Goal: Find specific page/section: Find specific page/section

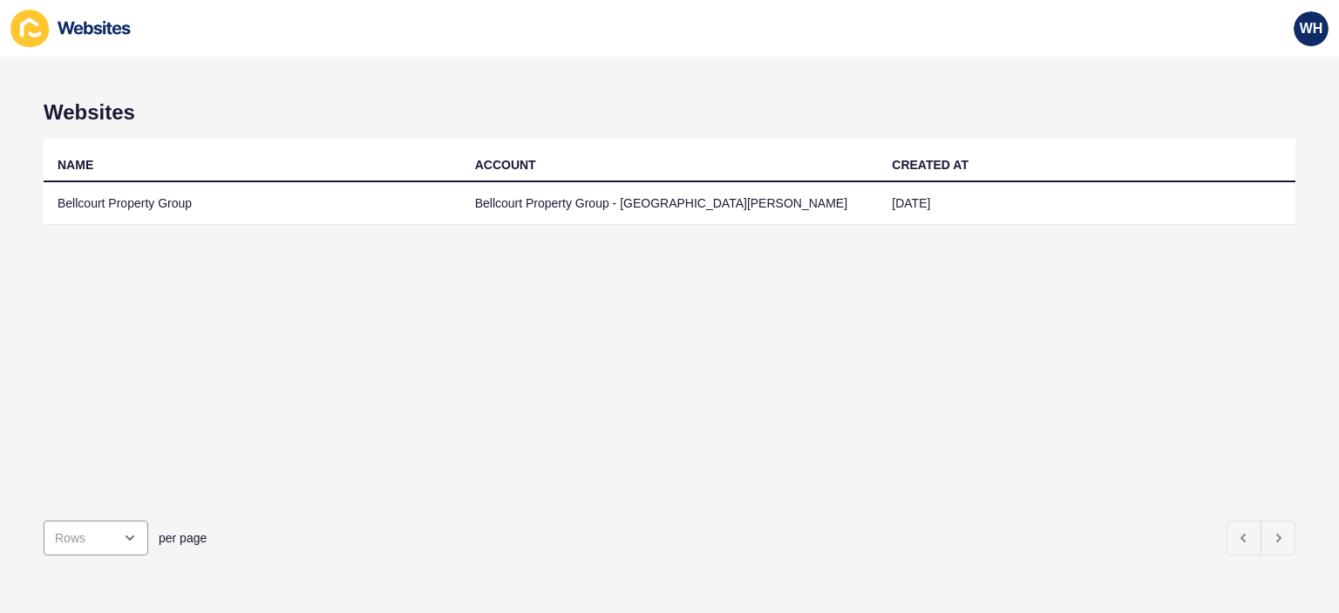
click at [165, 204] on td "Bellcourt Property Group" at bounding box center [252, 203] width 417 height 43
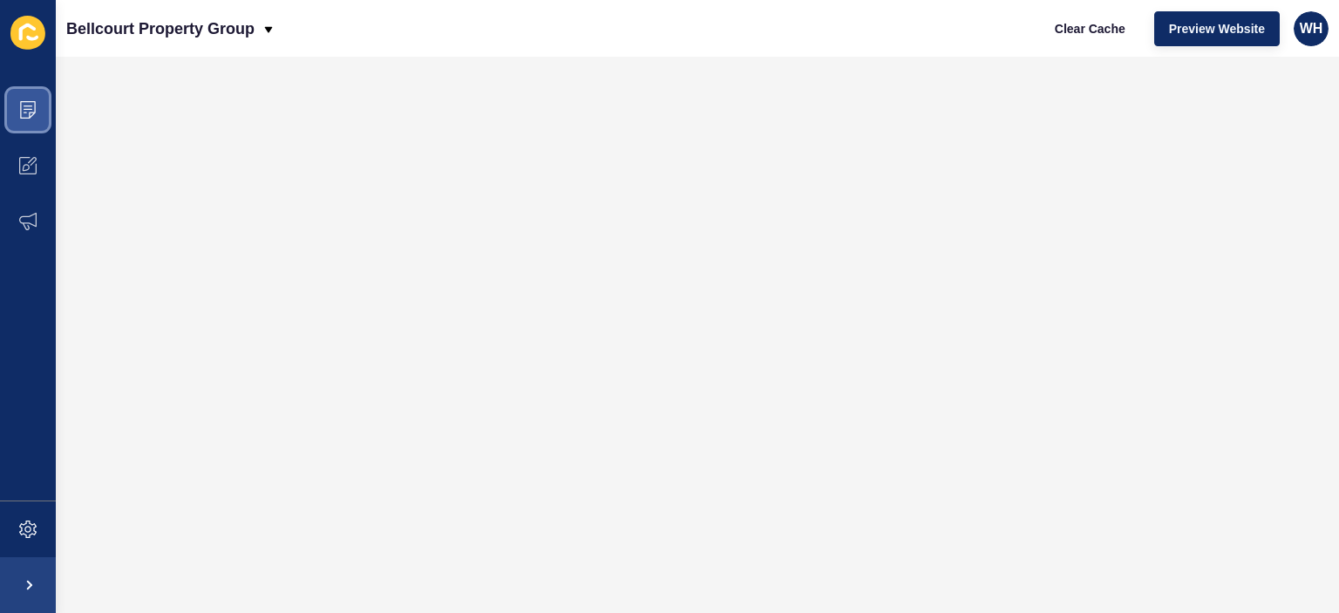
click at [27, 110] on icon at bounding box center [27, 109] width 17 height 17
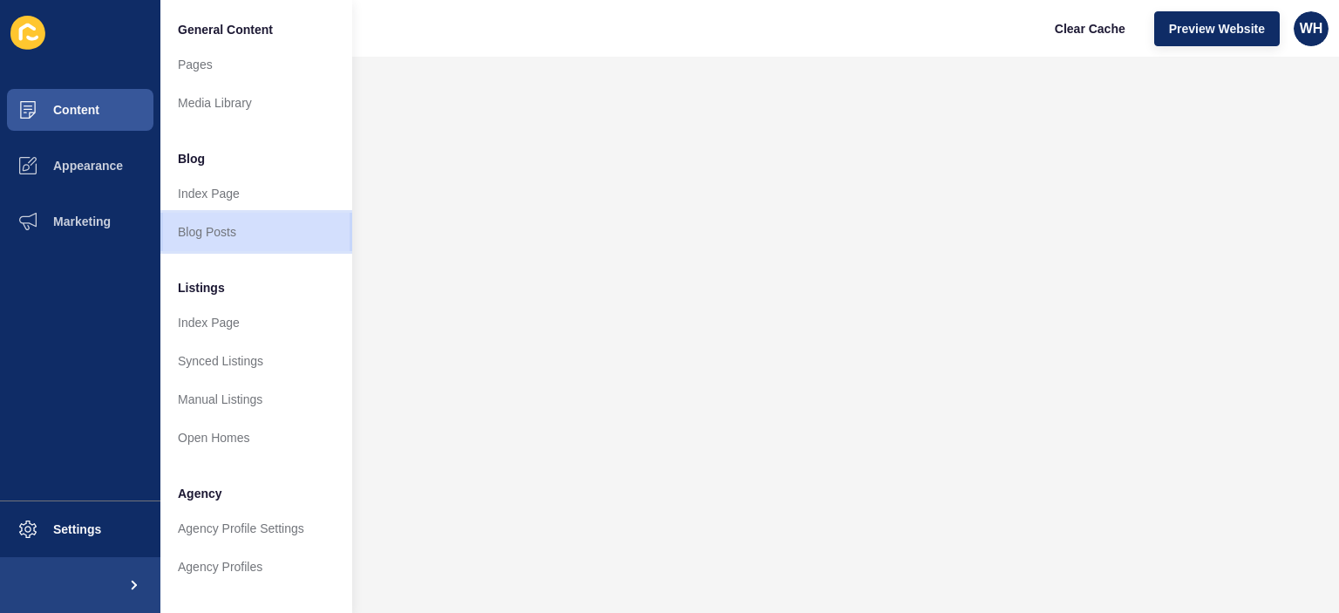
click at [219, 234] on link "Blog Posts" at bounding box center [256, 232] width 192 height 38
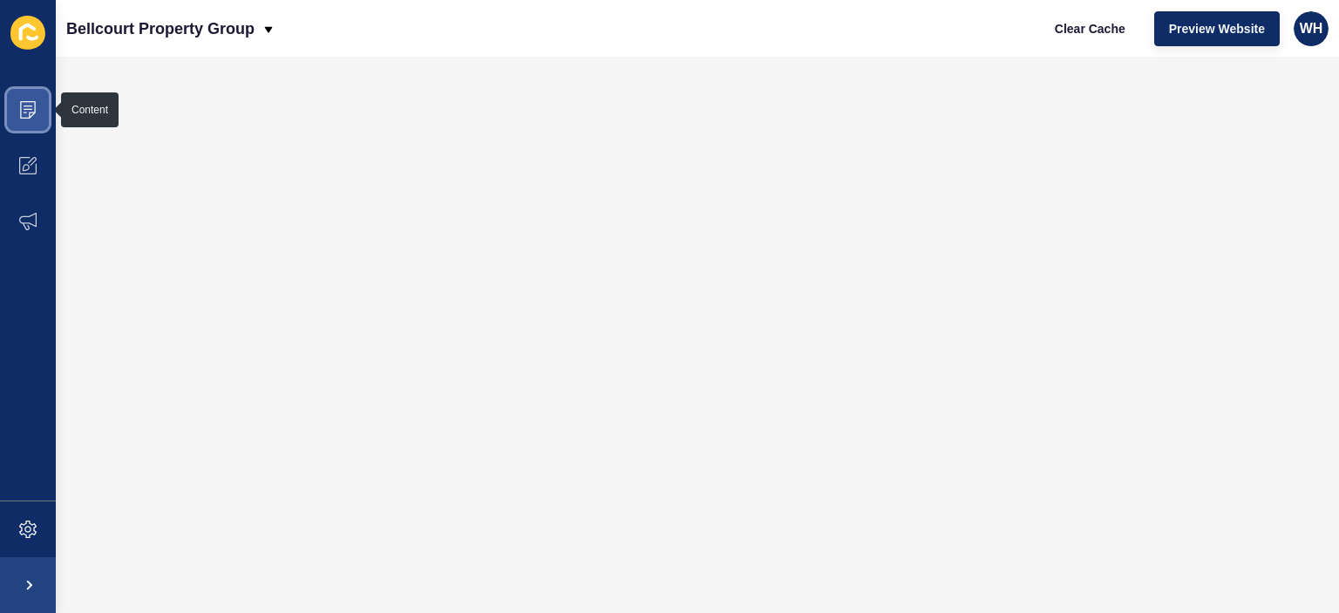
click at [22, 106] on icon at bounding box center [27, 109] width 17 height 17
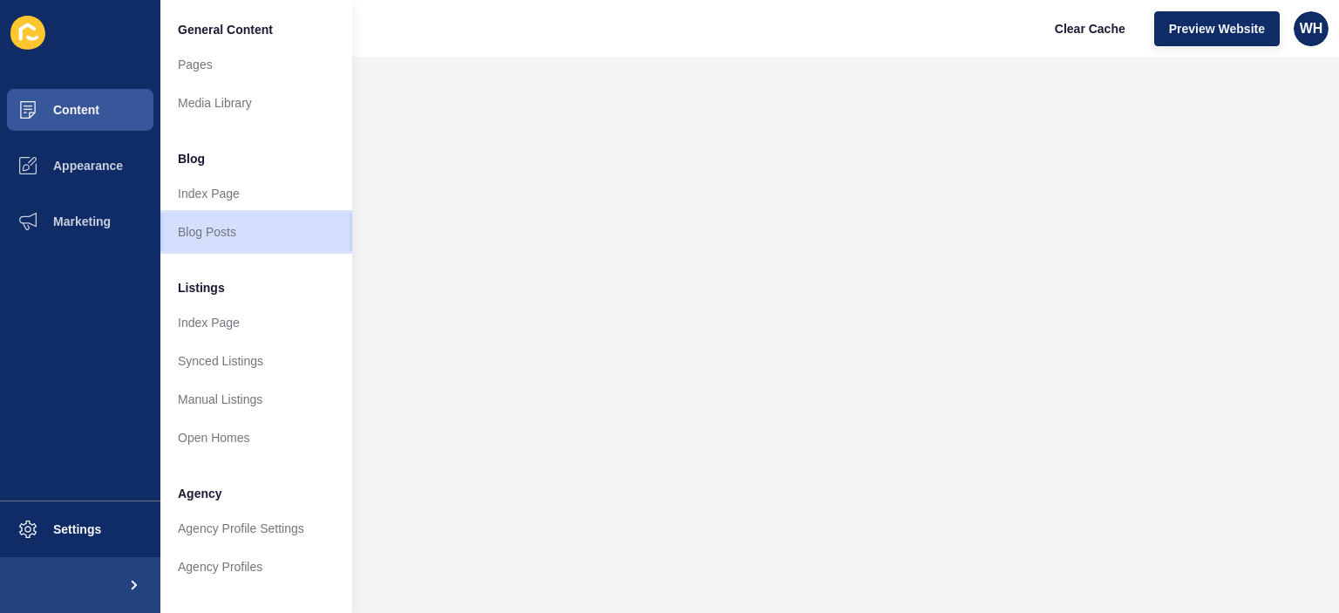
click at [204, 234] on link "Blog Posts" at bounding box center [256, 232] width 192 height 38
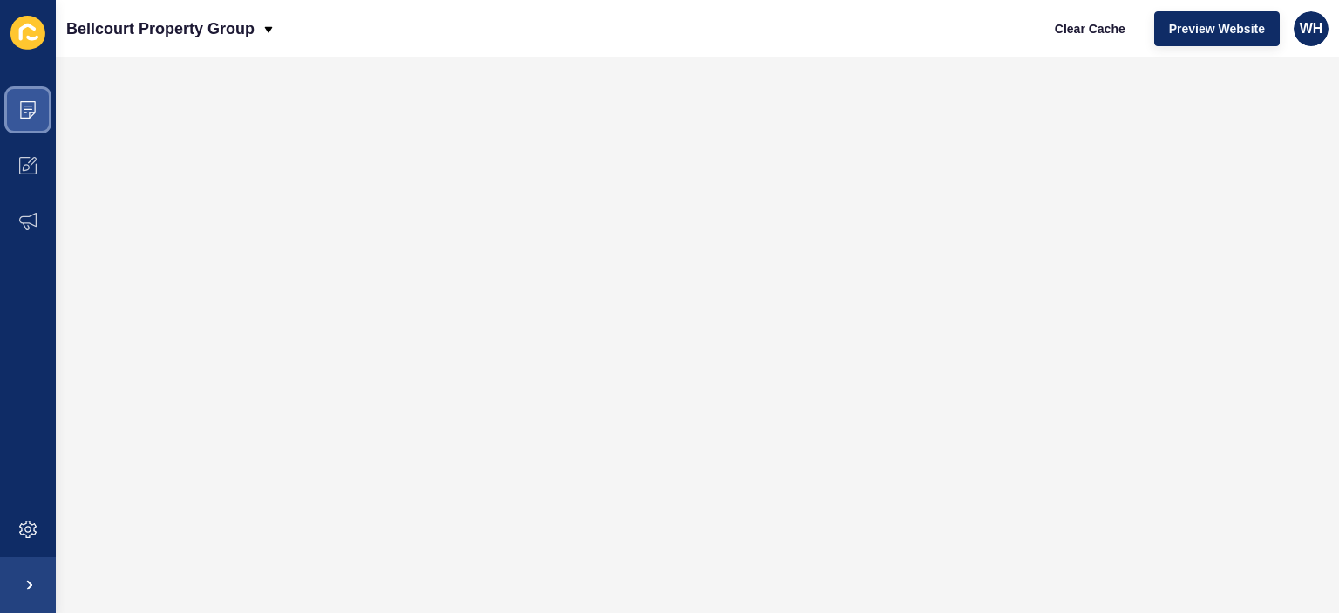
click at [44, 105] on span at bounding box center [28, 110] width 56 height 56
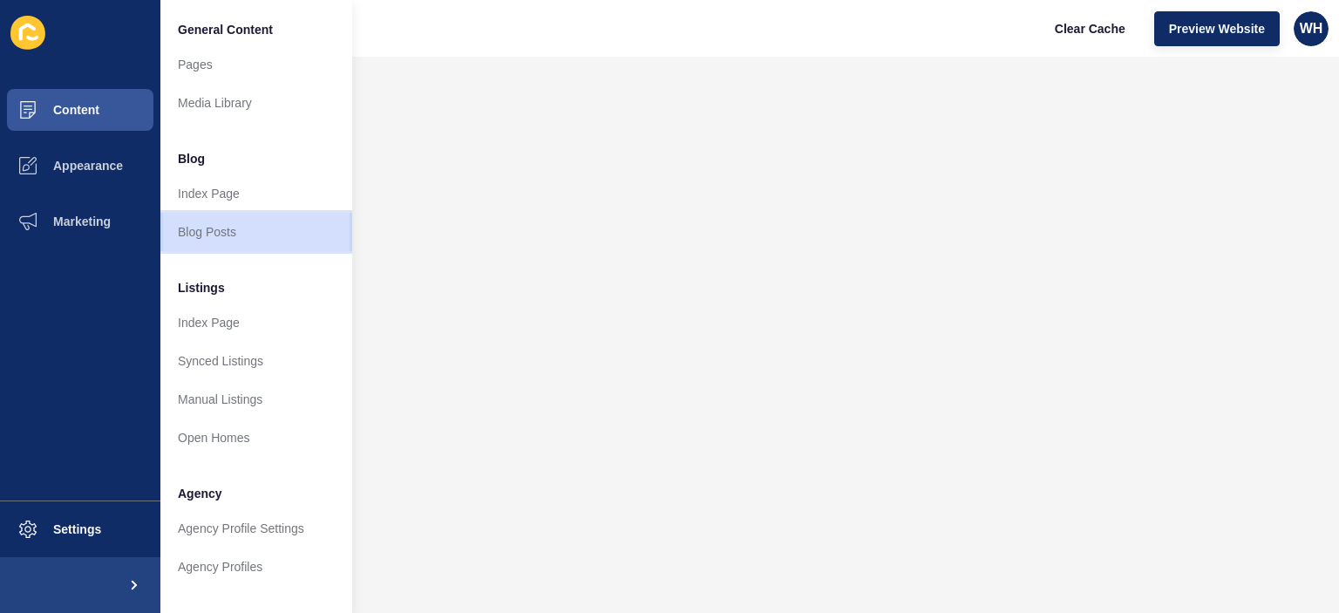
click at [207, 227] on link "Blog Posts" at bounding box center [256, 232] width 192 height 38
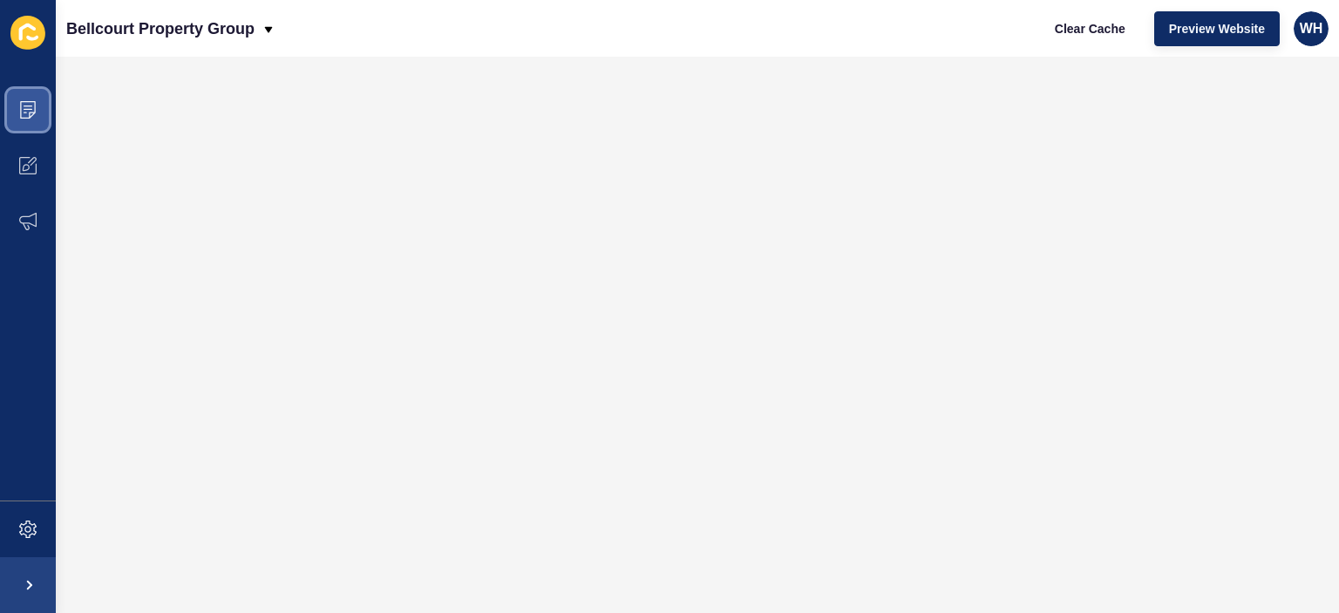
click at [32, 98] on span at bounding box center [28, 110] width 56 height 56
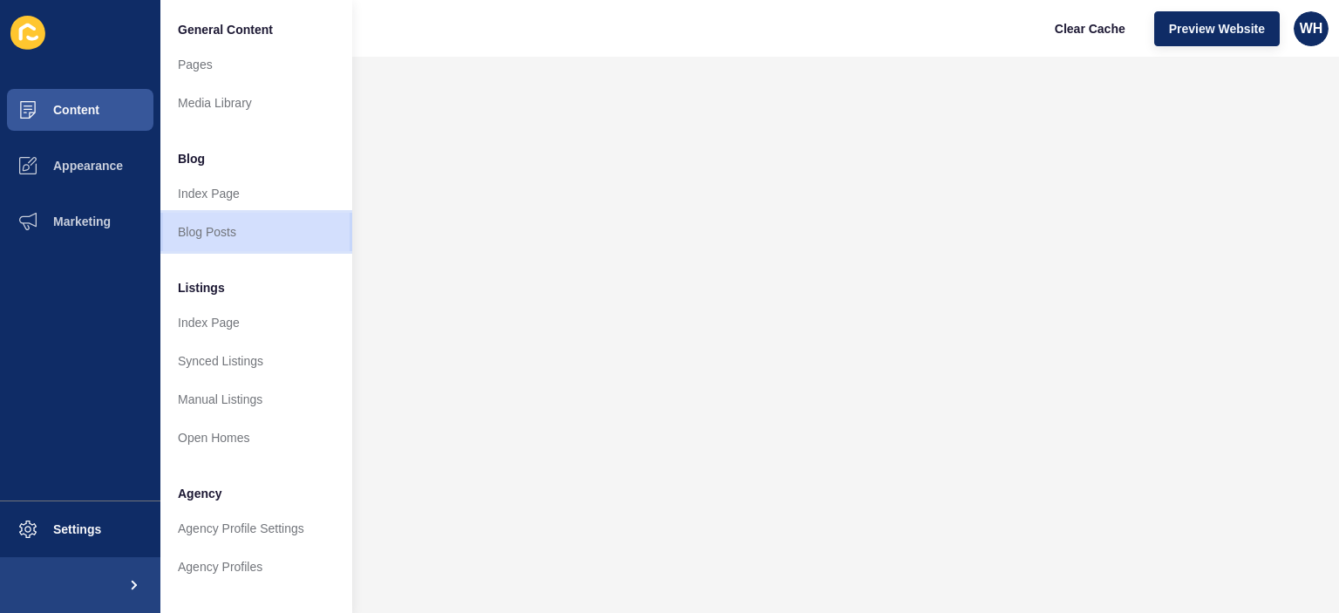
click at [193, 239] on link "Blog Posts" at bounding box center [256, 232] width 192 height 38
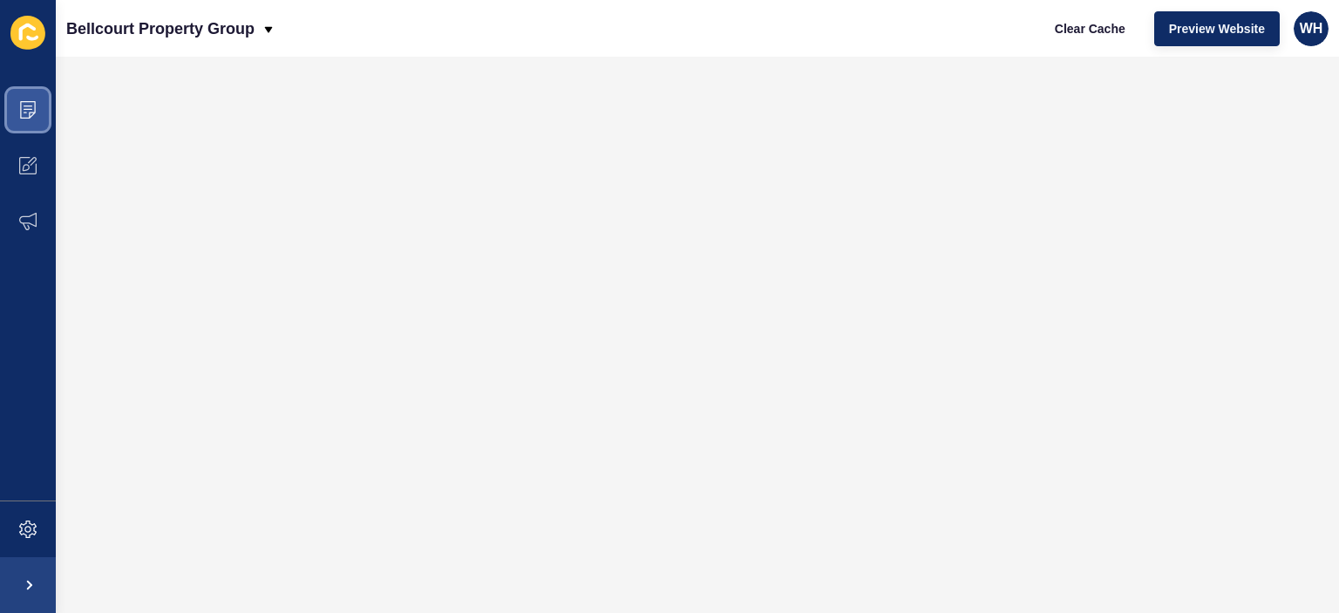
click at [31, 106] on icon at bounding box center [28, 105] width 9 height 1
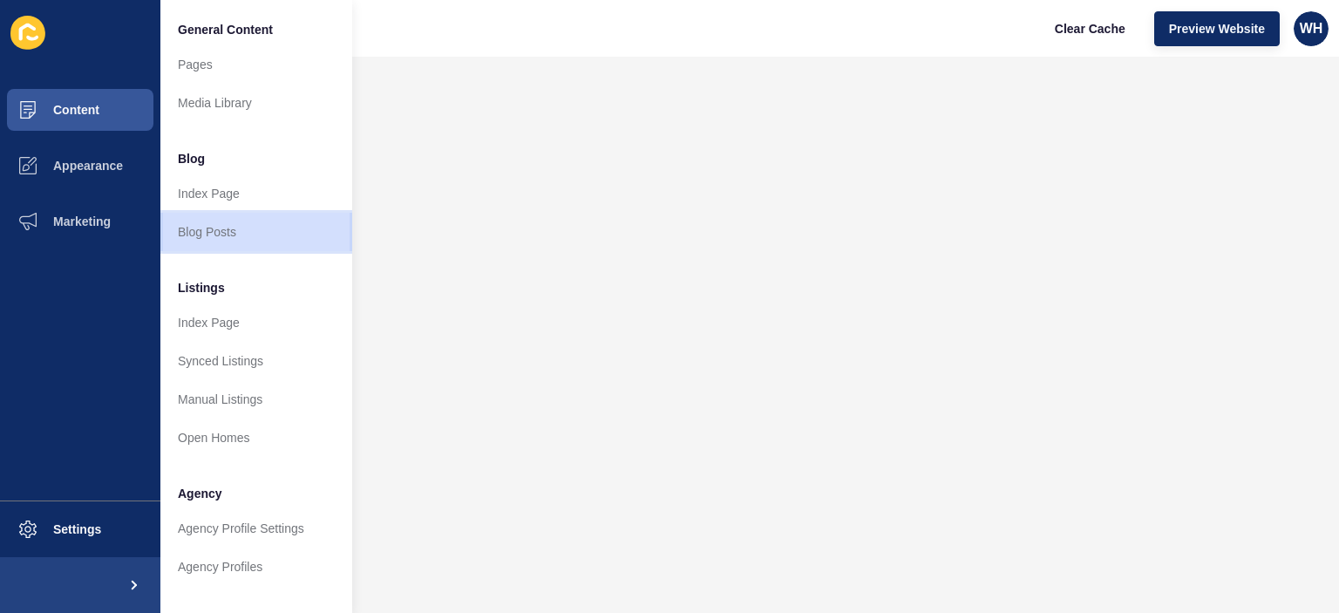
drag, startPoint x: 192, startPoint y: 224, endPoint x: 200, endPoint y: 226, distance: 8.9
click at [193, 224] on link "Blog Posts" at bounding box center [256, 232] width 192 height 38
